Goal: Information Seeking & Learning: Learn about a topic

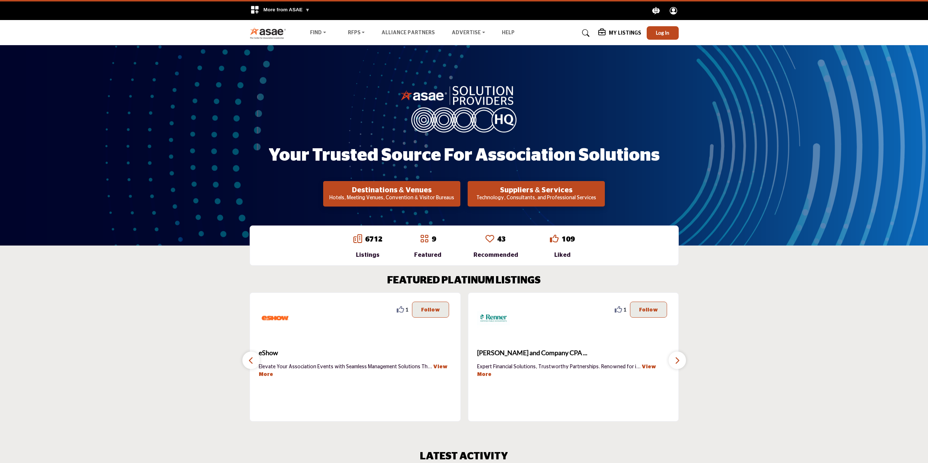
scroll to position [328, 0]
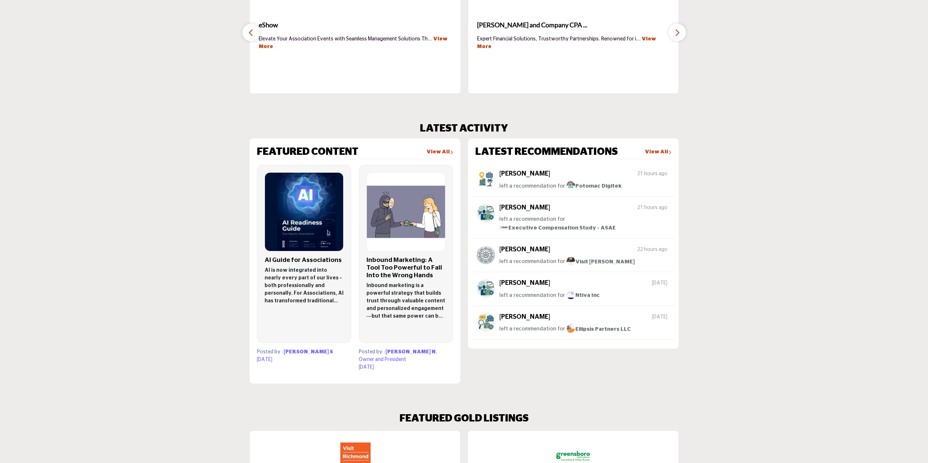
click at [279, 259] on h3 "AI Guide for Associations" at bounding box center [304, 260] width 79 height 8
click at [581, 185] on span "Potomac Digitek" at bounding box center [593, 185] width 55 height 5
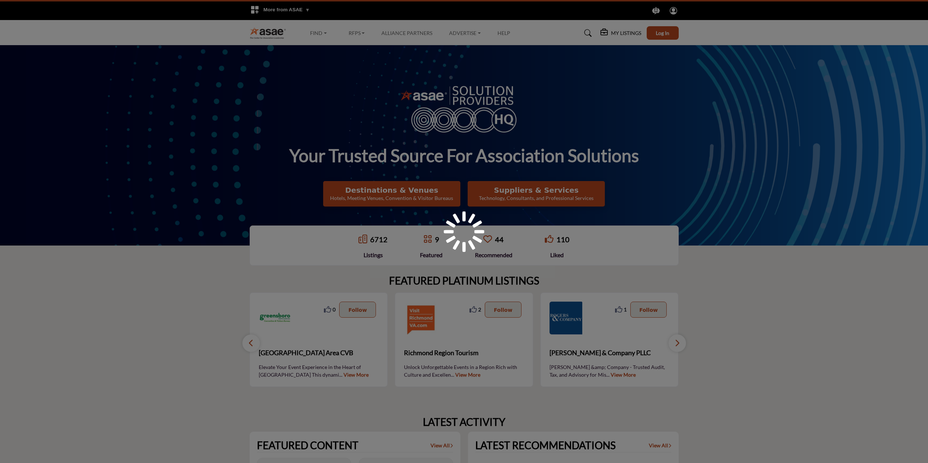
scroll to position [328, 0]
